Goal: Browse casually: Explore the website without a specific task or goal

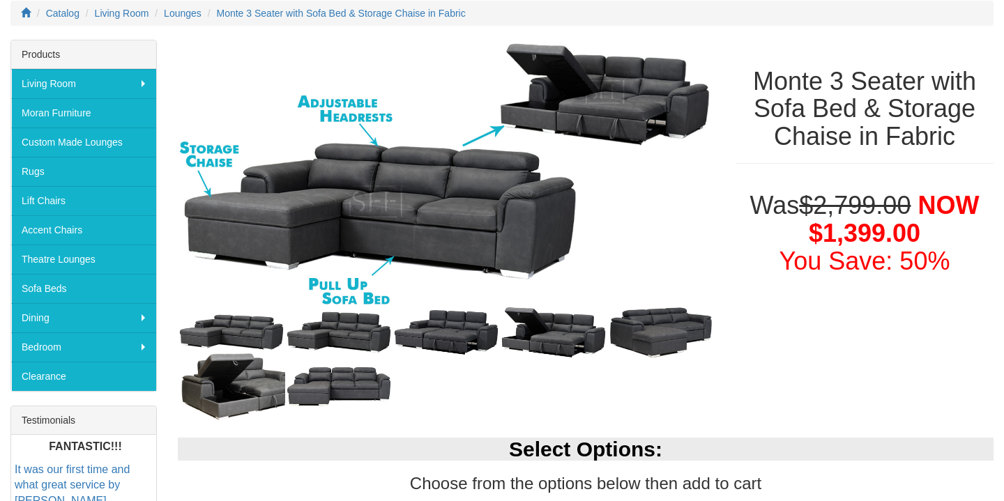
scroll to position [187, 0]
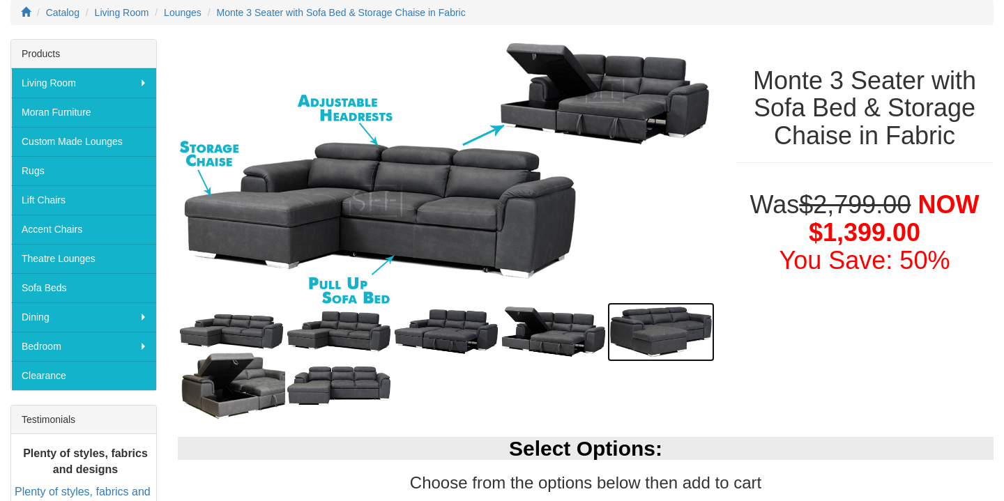
click at [680, 338] on img at bounding box center [660, 332] width 107 height 59
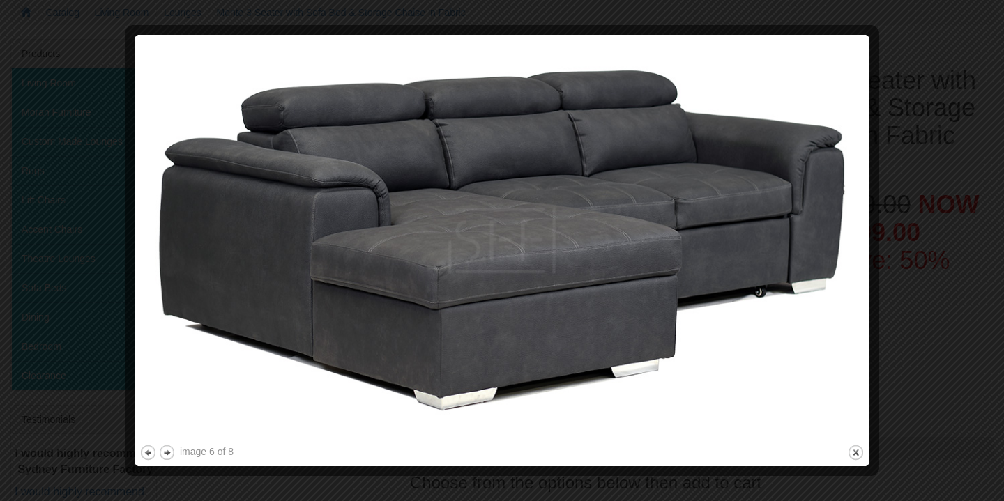
click at [892, 266] on div at bounding box center [502, 250] width 1004 height 501
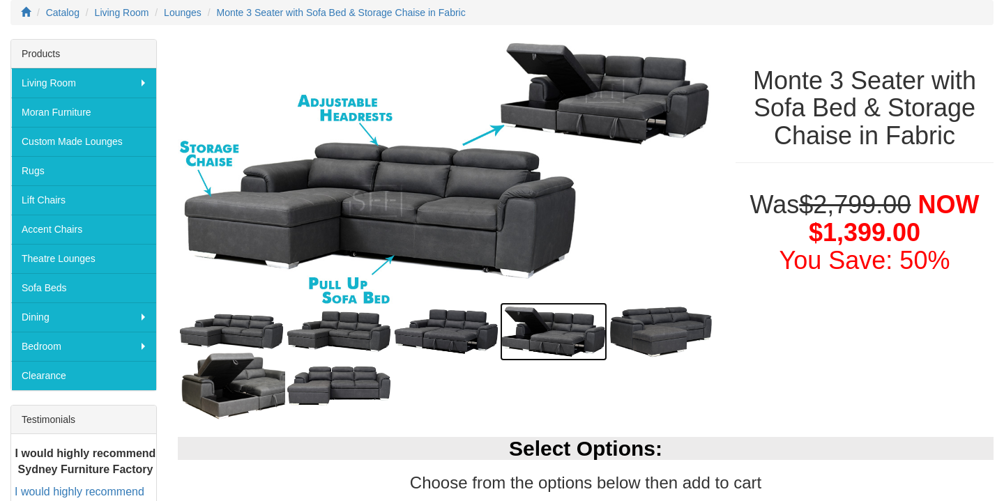
click at [577, 340] on img at bounding box center [553, 332] width 107 height 59
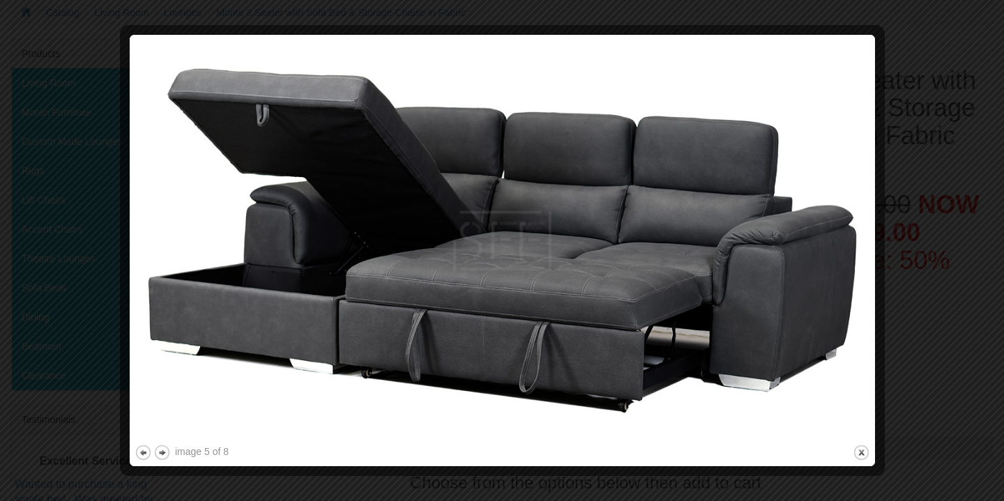
click at [909, 248] on div at bounding box center [502, 250] width 1004 height 501
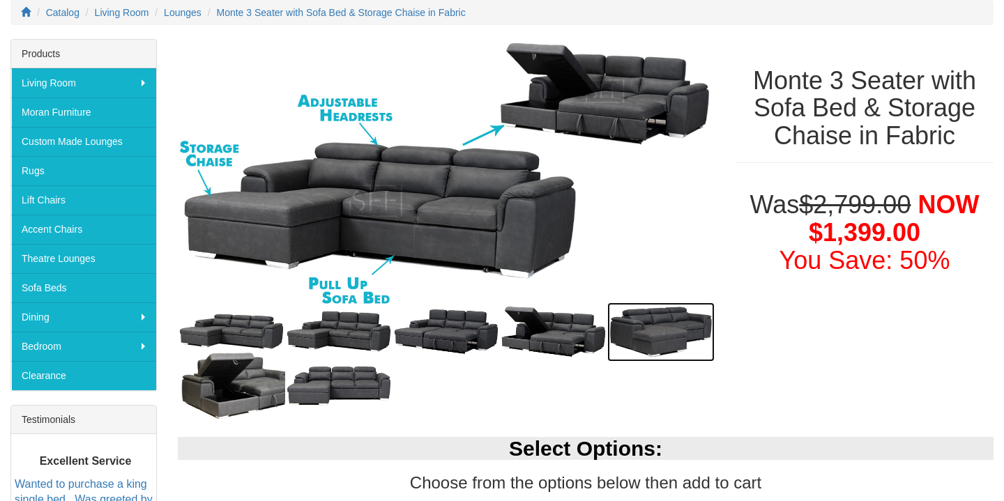
click at [707, 314] on img at bounding box center [660, 332] width 107 height 59
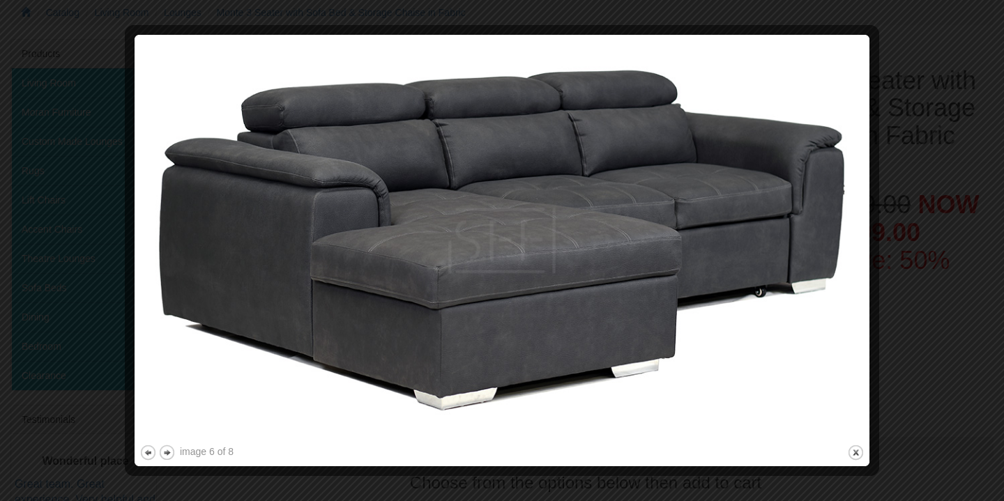
click at [963, 272] on div at bounding box center [502, 250] width 1004 height 501
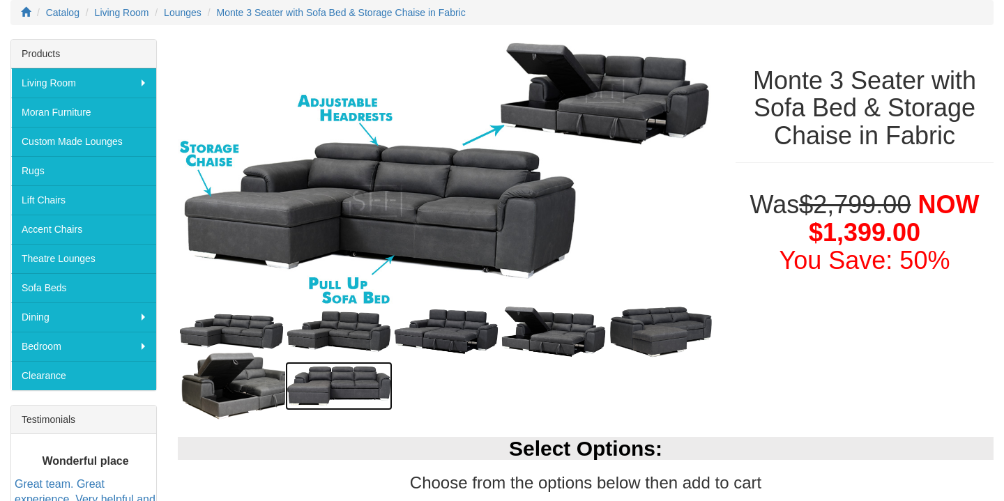
click at [375, 400] on img at bounding box center [338, 386] width 107 height 49
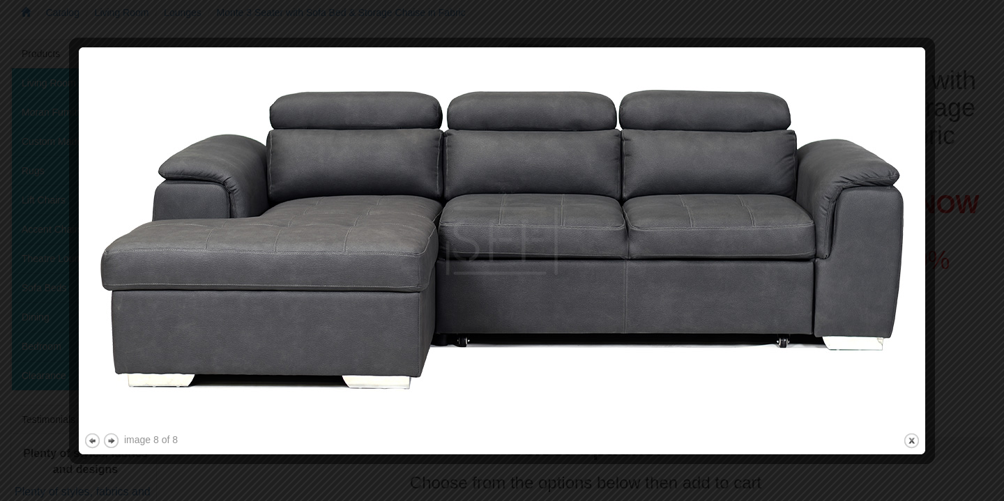
click at [980, 304] on div at bounding box center [502, 250] width 1004 height 501
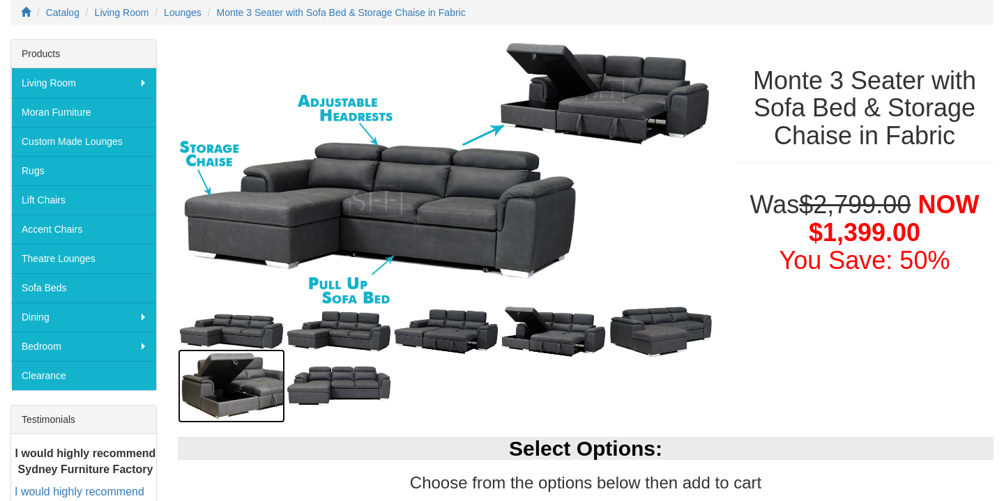
click at [241, 409] on img at bounding box center [231, 386] width 107 height 74
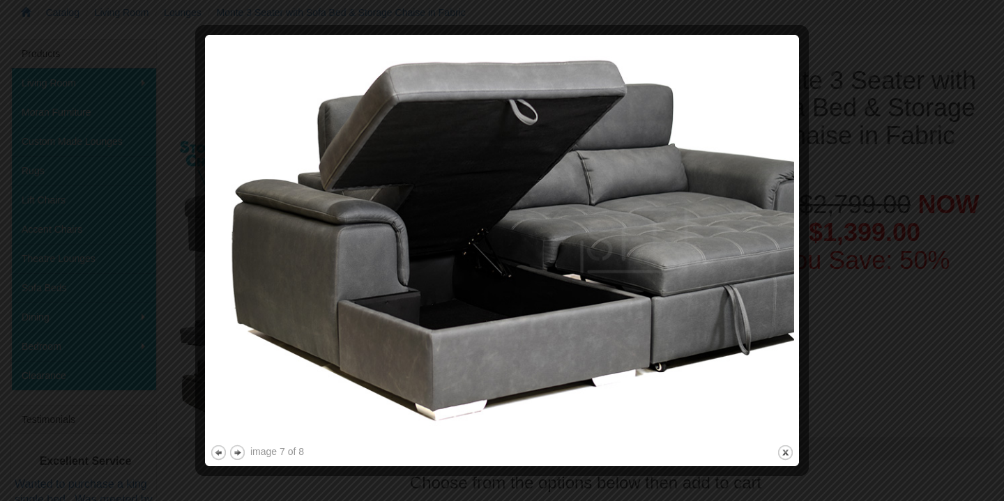
click at [945, 241] on div at bounding box center [502, 250] width 1004 height 501
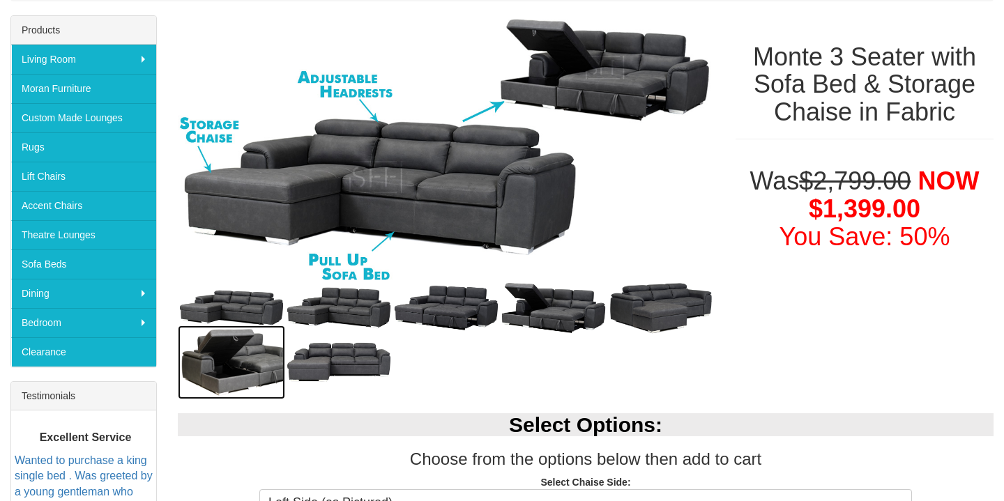
scroll to position [207, 0]
